Goal: Navigation & Orientation: Find specific page/section

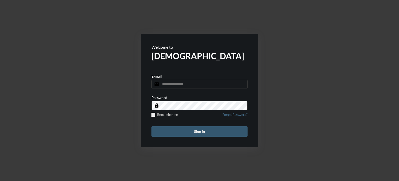
type input "**********"
click at [188, 133] on button "Sign in" at bounding box center [200, 131] width 96 height 10
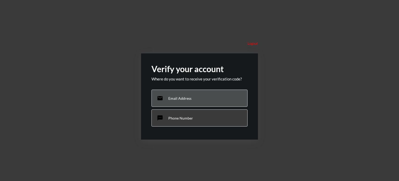
click at [188, 96] on p "Email Address" at bounding box center [180, 98] width 23 height 4
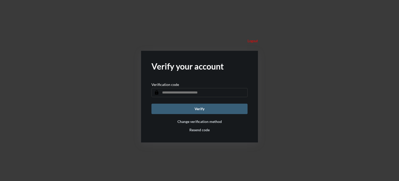
paste input "******"
type input "******"
click at [199, 111] on button "Verify" at bounding box center [200, 109] width 96 height 10
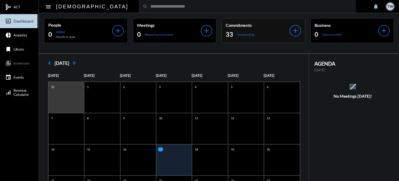
click at [237, 25] on p "Commitments" at bounding box center [258, 25] width 64 height 5
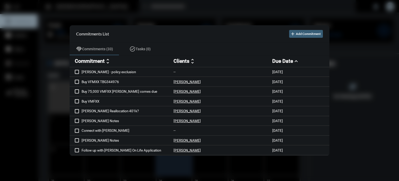
click at [215, 12] on div at bounding box center [199, 90] width 399 height 181
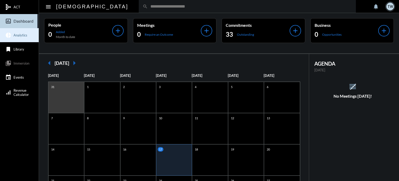
click at [17, 39] on link "pie_chart Analytics" at bounding box center [19, 35] width 39 height 14
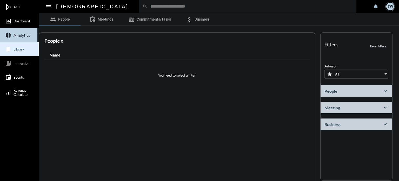
click at [24, 52] on link "bookmark Library" at bounding box center [19, 49] width 39 height 14
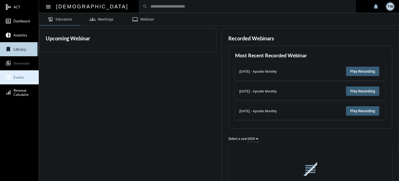
click at [21, 80] on link "event Events" at bounding box center [19, 77] width 39 height 14
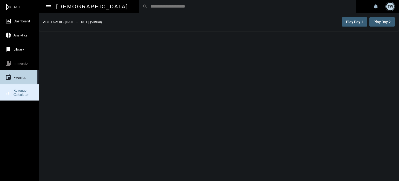
click at [21, 90] on span "Revenue Calculator" at bounding box center [21, 92] width 15 height 8
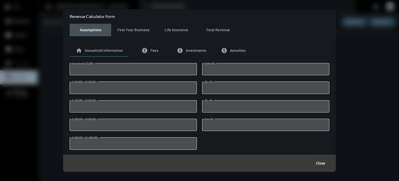
scroll to position [25, 0]
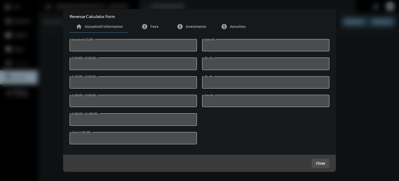
click at [322, 161] on span "Close" at bounding box center [320, 163] width 9 height 4
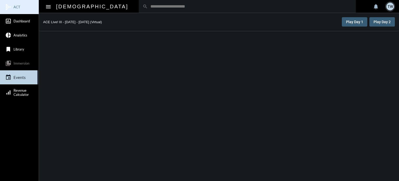
click at [18, 7] on span "ACT" at bounding box center [17, 7] width 7 height 4
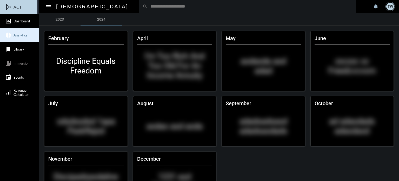
click at [16, 35] on span "Analytics" at bounding box center [21, 35] width 14 height 4
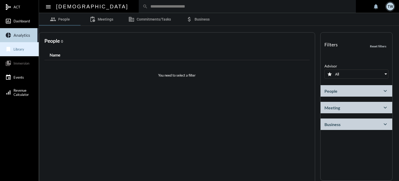
click at [20, 50] on span "Library" at bounding box center [19, 49] width 11 height 4
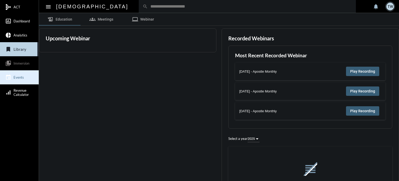
click at [21, 77] on span "Events" at bounding box center [19, 77] width 10 height 4
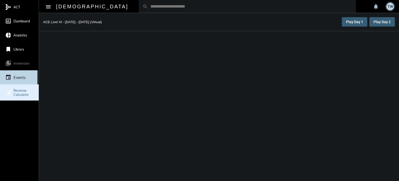
click at [20, 90] on span "Revenue Calculator" at bounding box center [21, 92] width 15 height 8
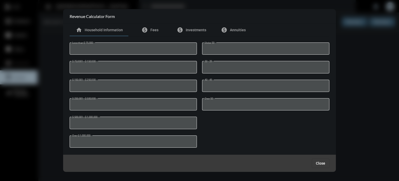
scroll to position [25, 0]
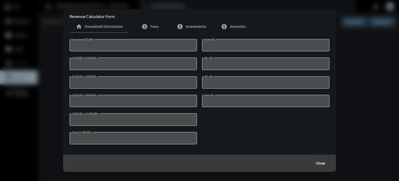
click at [325, 165] on span "Close" at bounding box center [320, 163] width 9 height 4
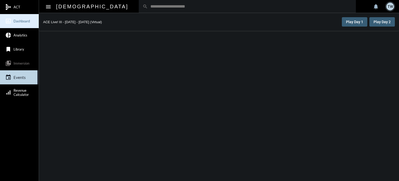
click at [21, 20] on span "Dashboard" at bounding box center [22, 21] width 16 height 4
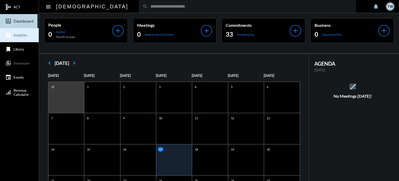
click at [7, 36] on mat-icon "pie_chart" at bounding box center [8, 35] width 6 height 6
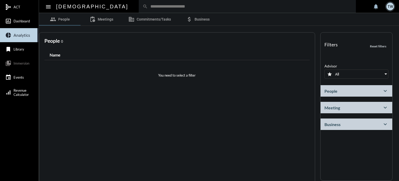
click at [59, 10] on h2 "apostle" at bounding box center [92, 6] width 72 height 8
click at [51, 8] on mat-icon "menu" at bounding box center [48, 7] width 6 height 6
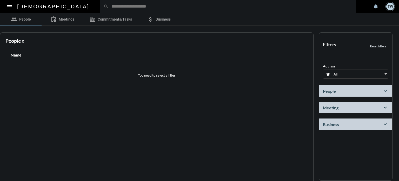
click at [9, 10] on button "menu" at bounding box center [9, 6] width 10 height 10
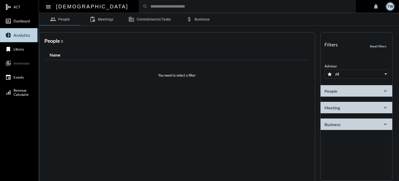
click at [19, 65] on link "collections_bookmark Immersion" at bounding box center [19, 63] width 39 height 14
click at [11, 5] on link "mediation ACT" at bounding box center [19, 7] width 39 height 14
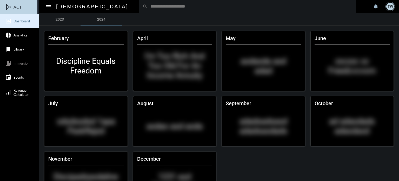
click at [15, 18] on link "insert_chart_outlined Dashboard" at bounding box center [19, 21] width 39 height 14
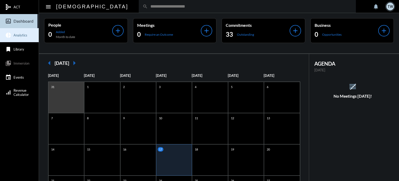
click at [7, 35] on mat-icon "pie_chart" at bounding box center [8, 35] width 6 height 6
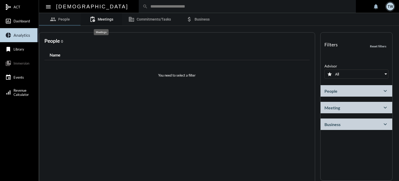
click at [104, 19] on span "Meetings" at bounding box center [106, 19] width 16 height 4
select select
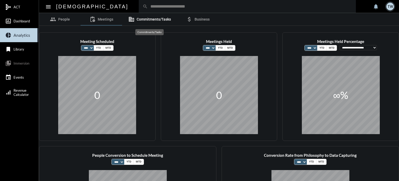
click at [145, 21] on span "Commitments/Tasks" at bounding box center [154, 19] width 34 height 4
select select "*********"
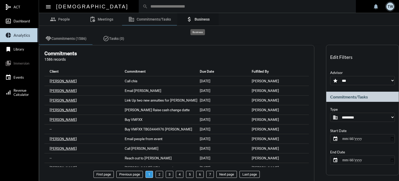
click at [200, 20] on span "Business" at bounding box center [202, 19] width 15 height 4
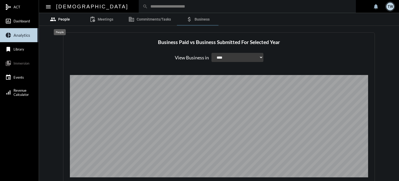
click at [66, 17] on link "group People" at bounding box center [60, 19] width 42 height 12
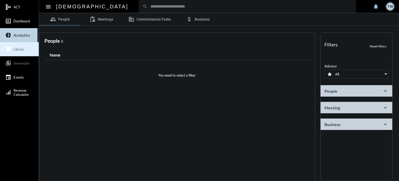
click at [21, 47] on link "bookmark Library" at bounding box center [19, 49] width 39 height 14
